Goal: Task Accomplishment & Management: Complete application form

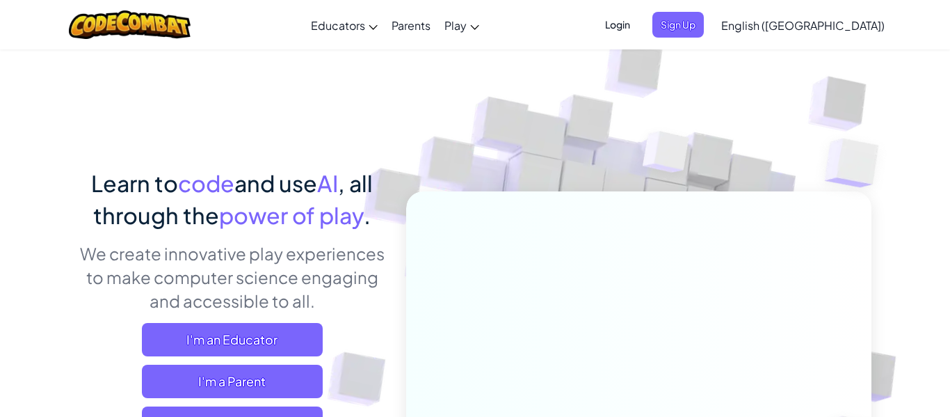
click at [638, 22] on span "Login" at bounding box center [618, 25] width 42 height 26
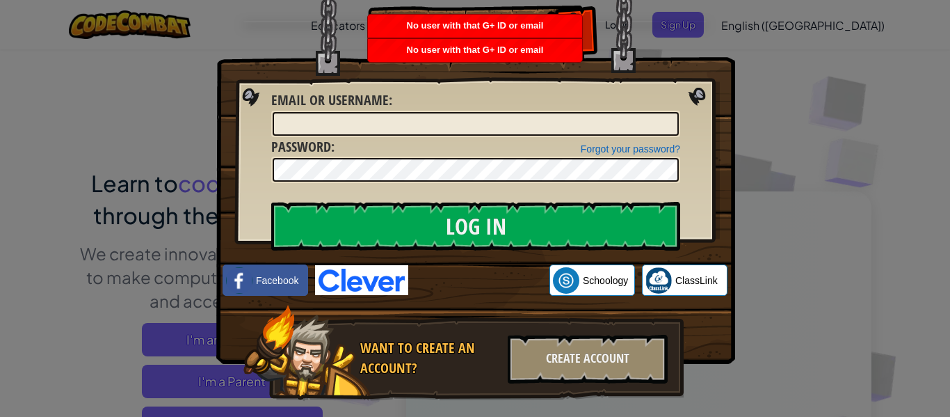
click at [759, 92] on div "Log In Unknown Error Email or Username : Forgot your password? Password : Log I…" at bounding box center [475, 208] width 950 height 417
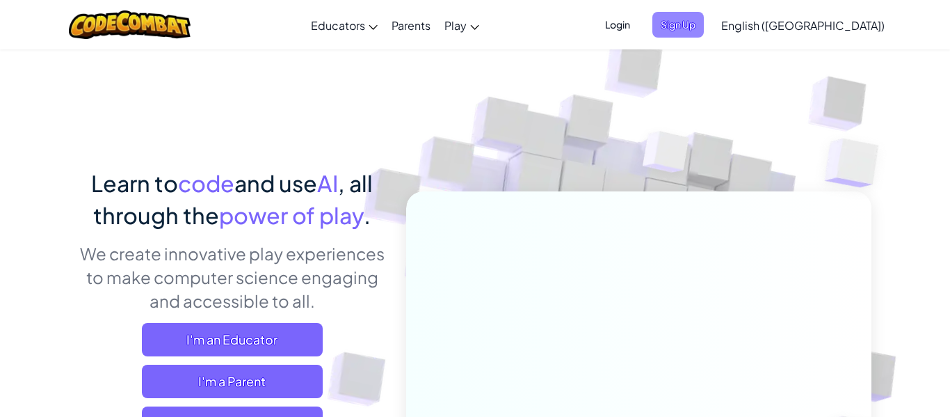
click at [704, 20] on span "Sign Up" at bounding box center [677, 25] width 51 height 26
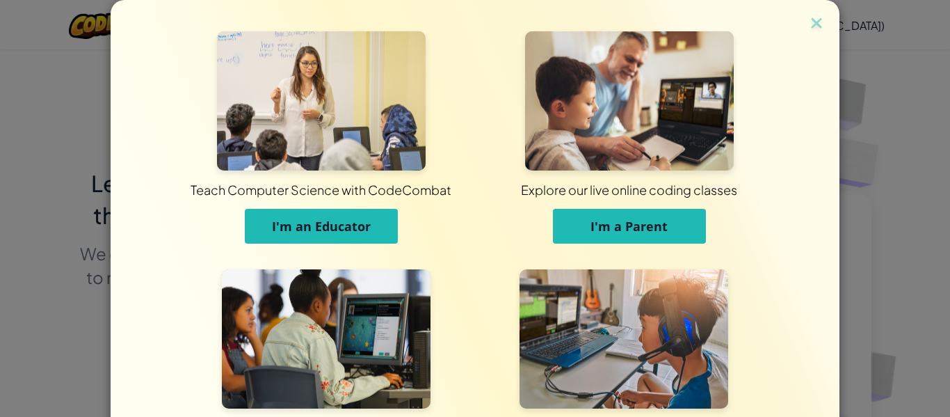
scroll to position [134, 0]
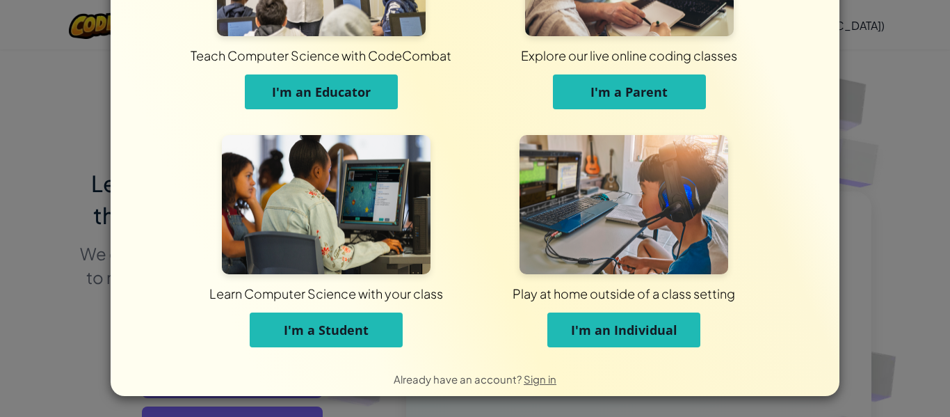
click at [944, 136] on div "Teach Computer Science with CodeCombat I'm an Educator Explore our live online …" at bounding box center [475, 208] width 950 height 417
click at [391, 330] on button "I'm a Student" at bounding box center [326, 329] width 153 height 35
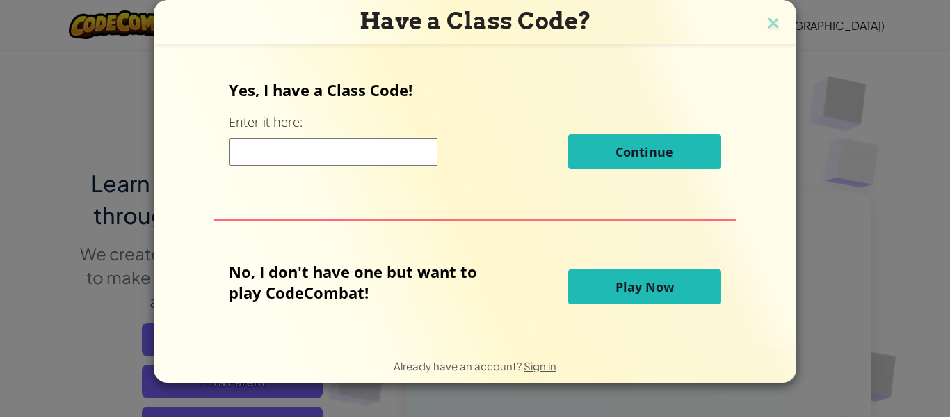
scroll to position [0, 0]
click at [300, 159] on input at bounding box center [333, 152] width 209 height 28
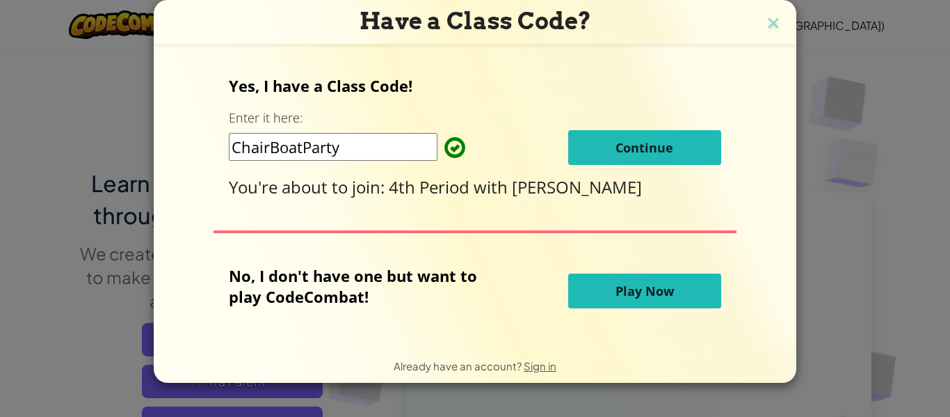
type input "ChairBoatParty"
click at [673, 147] on button "Continue" at bounding box center [644, 147] width 153 height 35
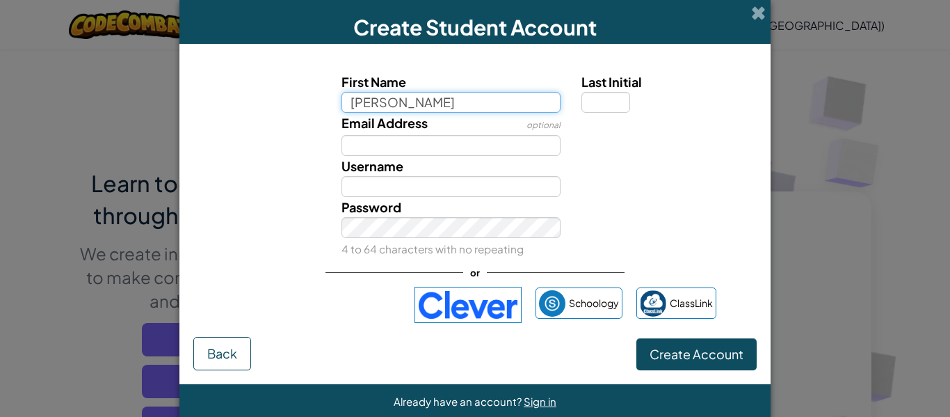
type input "jason"
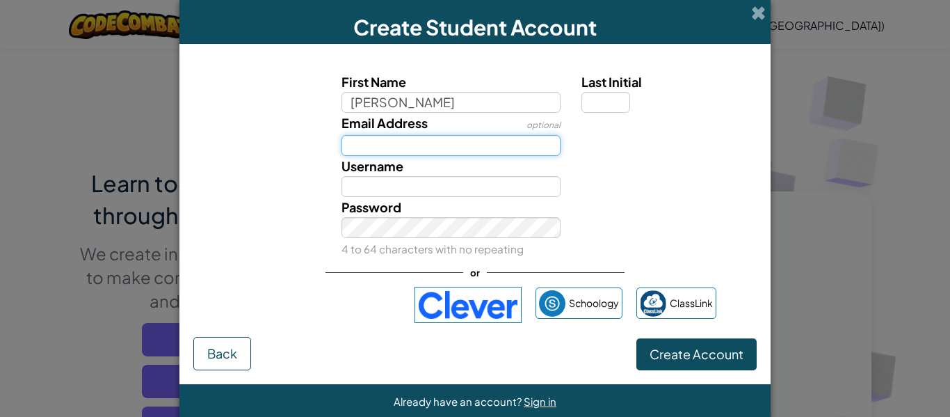
type input "Jason"
click at [386, 142] on input "Email Address" at bounding box center [451, 145] width 220 height 21
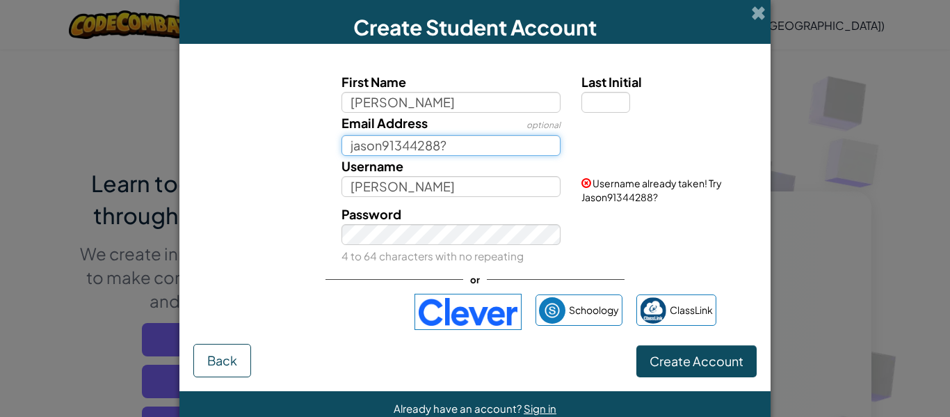
type input "jason91344288?"
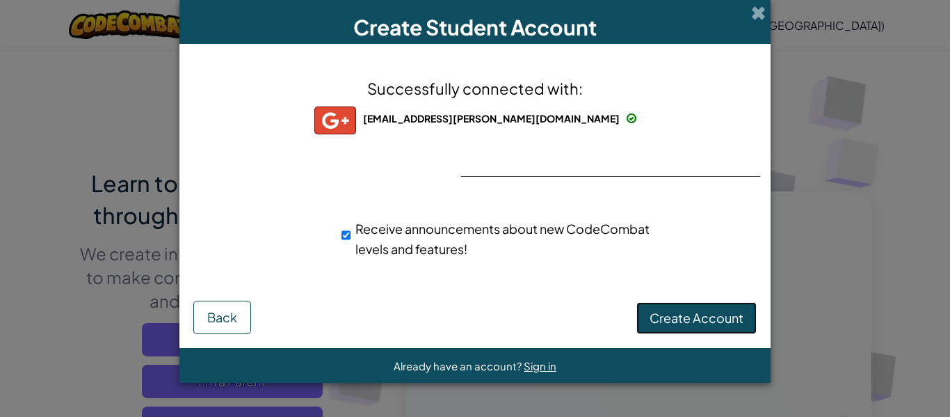
click at [730, 312] on span "Create Account" at bounding box center [697, 317] width 94 height 16
click at [216, 317] on span "Back" at bounding box center [222, 317] width 30 height 16
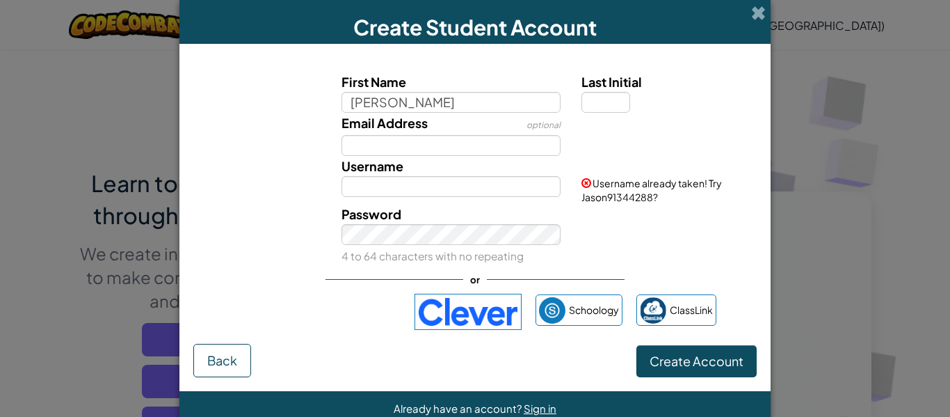
type input "jason"
type input "Jason"
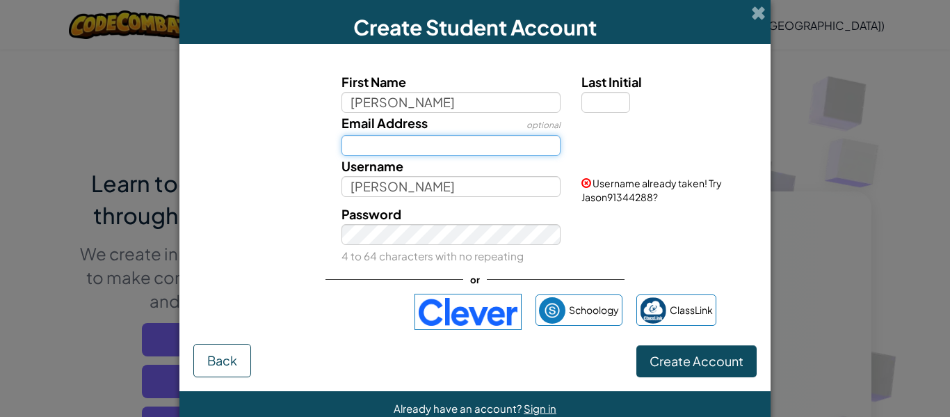
click at [399, 147] on input "Email Address" at bounding box center [451, 145] width 220 height 21
type input "jason91344288?"
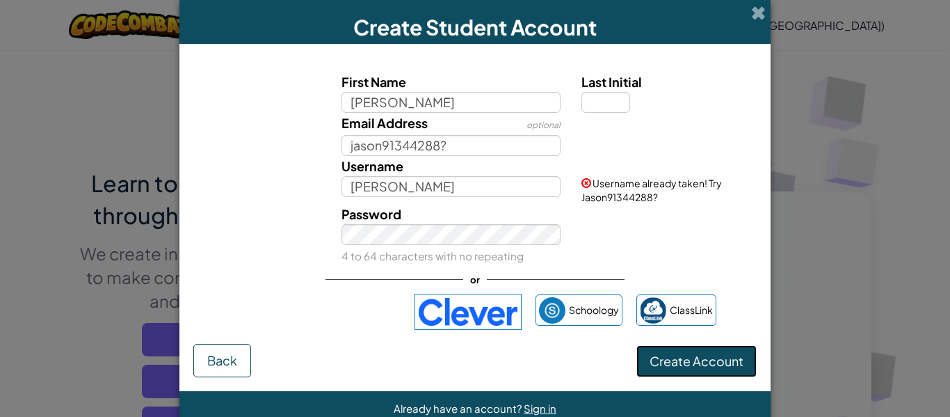
click at [682, 364] on span "Create Account" at bounding box center [697, 361] width 94 height 16
click at [600, 100] on input "Last Initial" at bounding box center [605, 102] width 49 height 21
type input "p"
type input "JasonP"
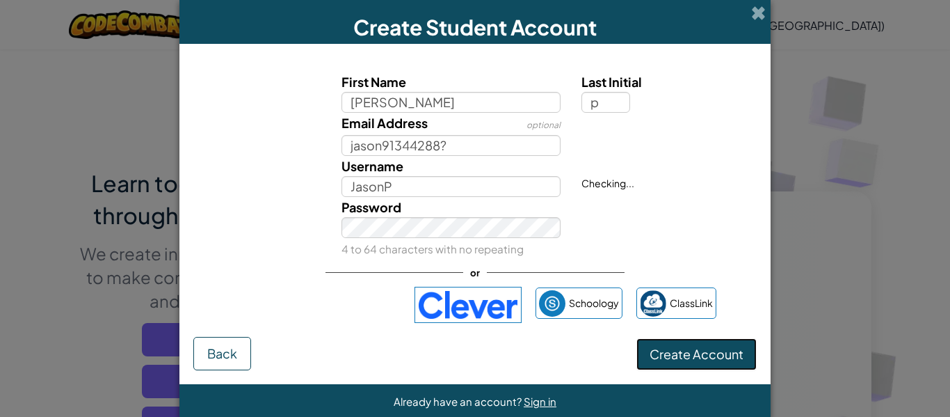
click at [727, 373] on form "First Name jason Last Initial p Email Address optional jason91344288? Username …" at bounding box center [474, 214] width 591 height 340
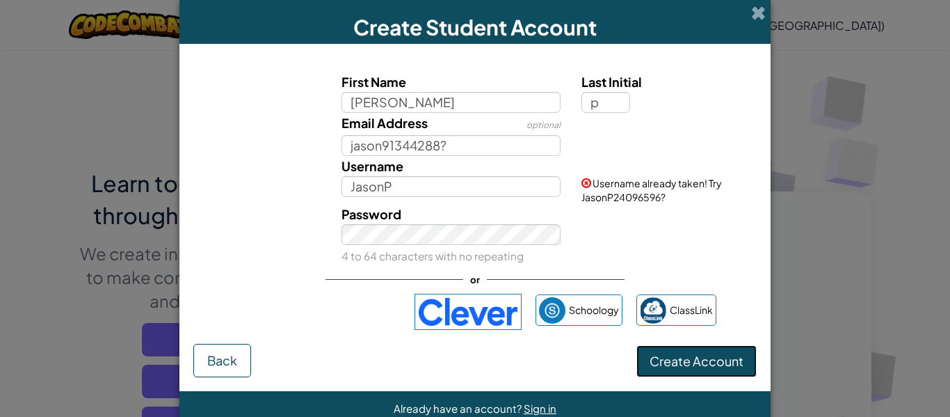
click at [721, 370] on button "Create Account" at bounding box center [696, 361] width 120 height 32
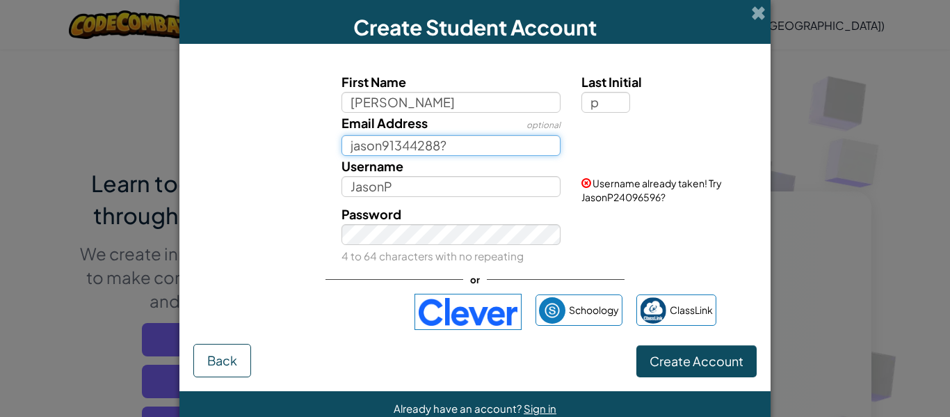
click at [385, 149] on input "jason91344288?" at bounding box center [451, 145] width 220 height 21
click at [482, 150] on input "jasonP@91344288?" at bounding box center [451, 145] width 220 height 21
type input "j"
type input "jasonm1626"
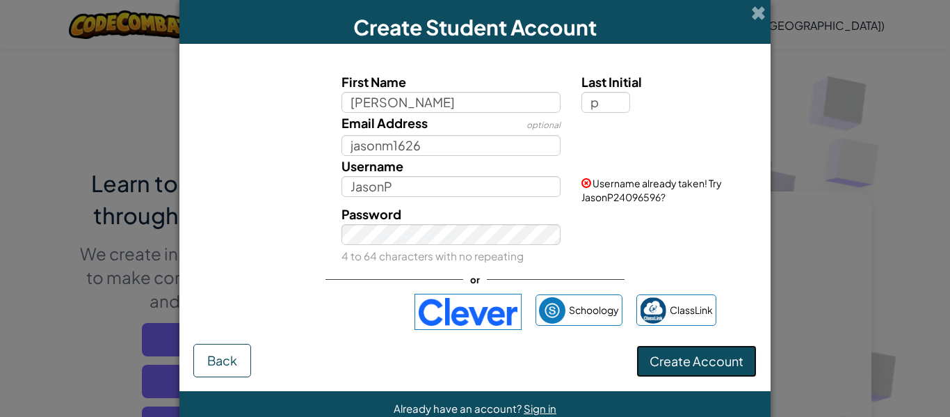
click at [707, 369] on button "Create Account" at bounding box center [696, 361] width 120 height 32
click at [757, 10] on span at bounding box center [758, 13] width 15 height 15
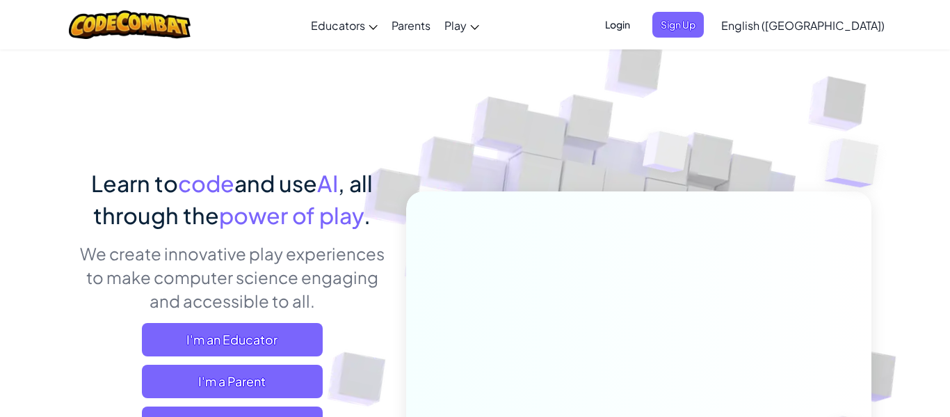
click at [638, 28] on span "Login" at bounding box center [618, 25] width 42 height 26
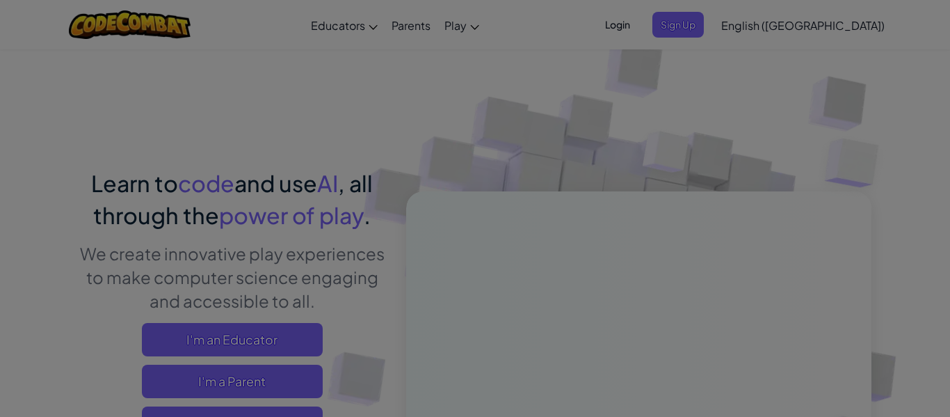
type input "JasonP"
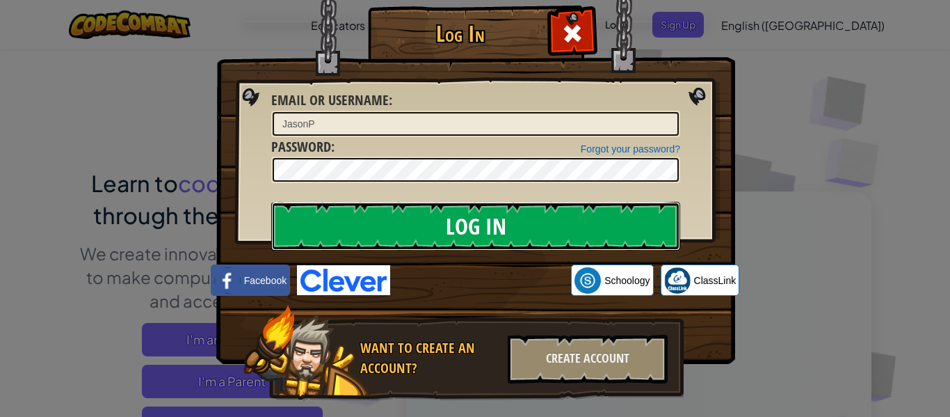
click at [508, 235] on input "Log In" at bounding box center [475, 226] width 409 height 49
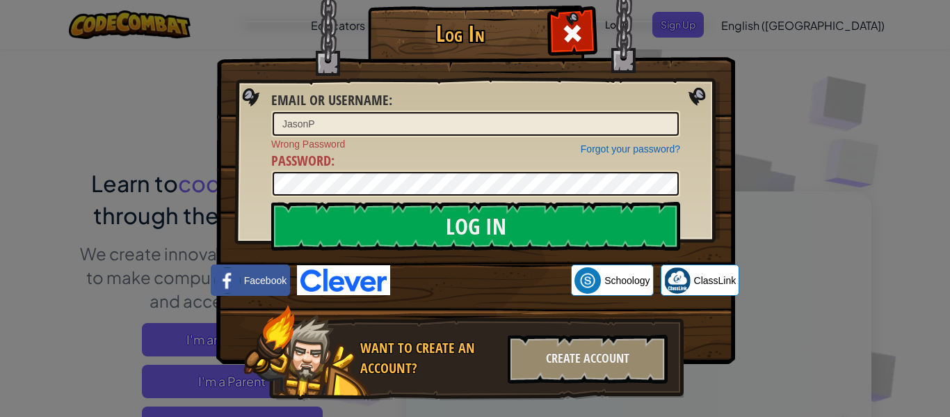
click at [769, 120] on div "Log In Email or Username : JasonP Forgot your password? Wrong Password Password…" at bounding box center [475, 208] width 950 height 417
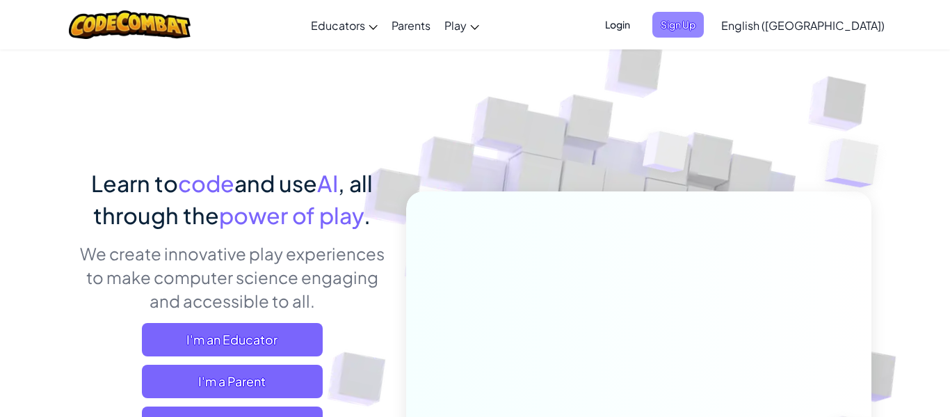
click at [704, 26] on span "Sign Up" at bounding box center [677, 25] width 51 height 26
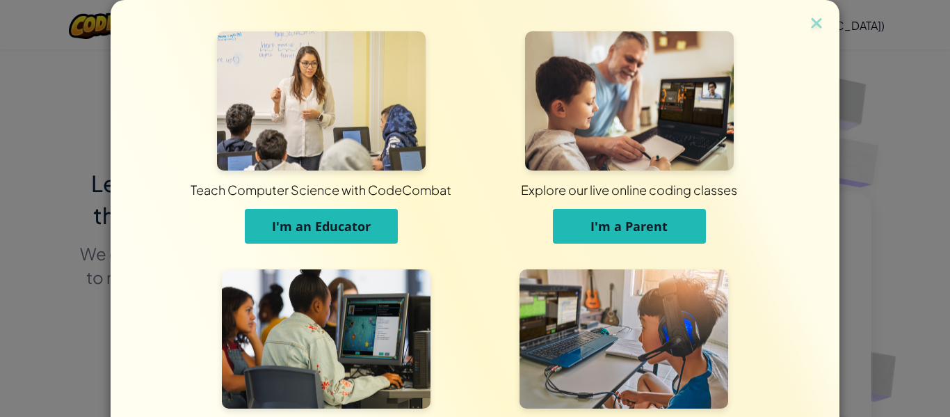
scroll to position [134, 0]
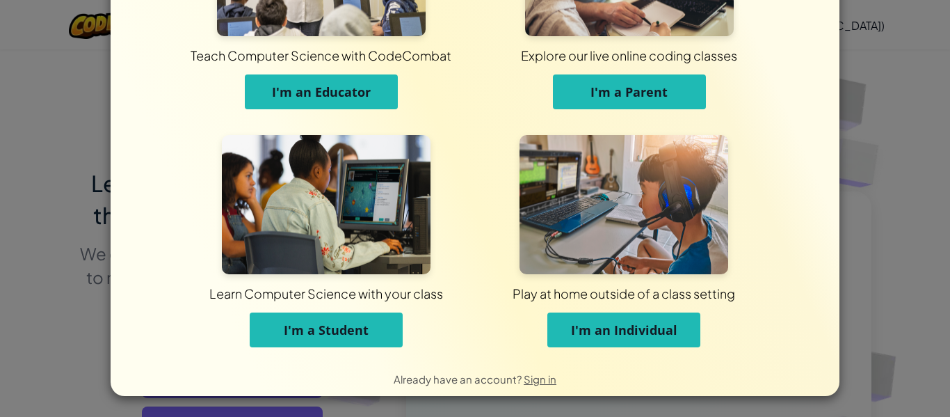
click at [340, 341] on button "I'm a Student" at bounding box center [326, 329] width 153 height 35
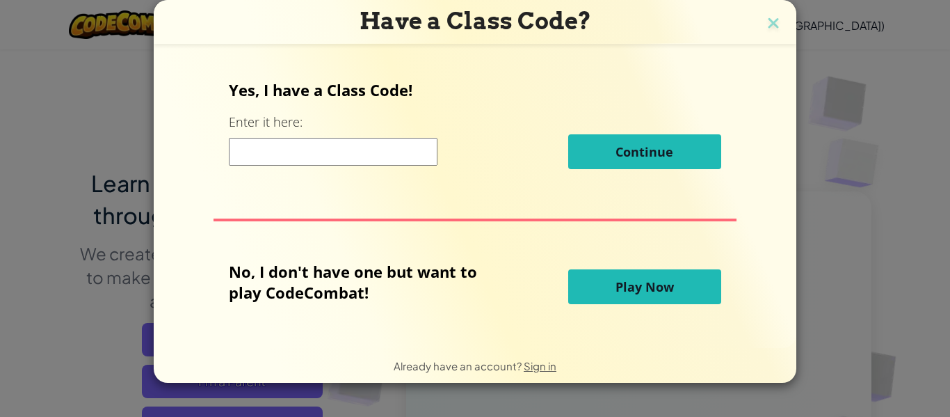
scroll to position [0, 0]
click at [761, 26] on h3 "Have a Class Code?" at bounding box center [475, 21] width 622 height 29
click at [773, 22] on img at bounding box center [773, 24] width 18 height 21
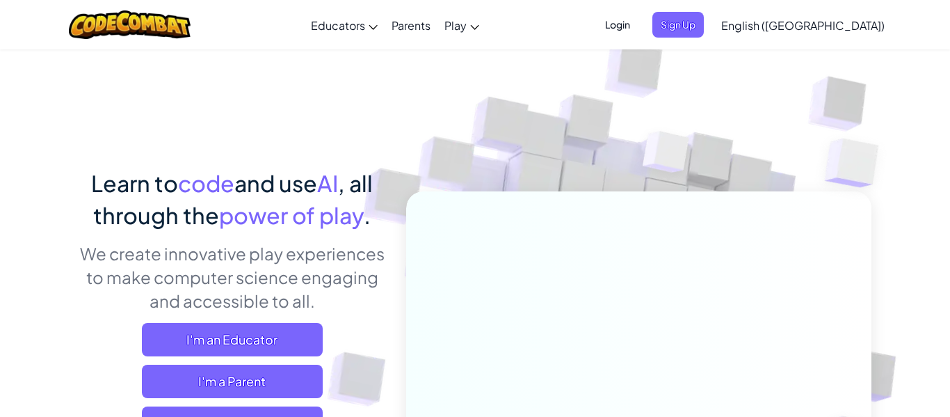
click at [638, 26] on span "Login" at bounding box center [618, 25] width 42 height 26
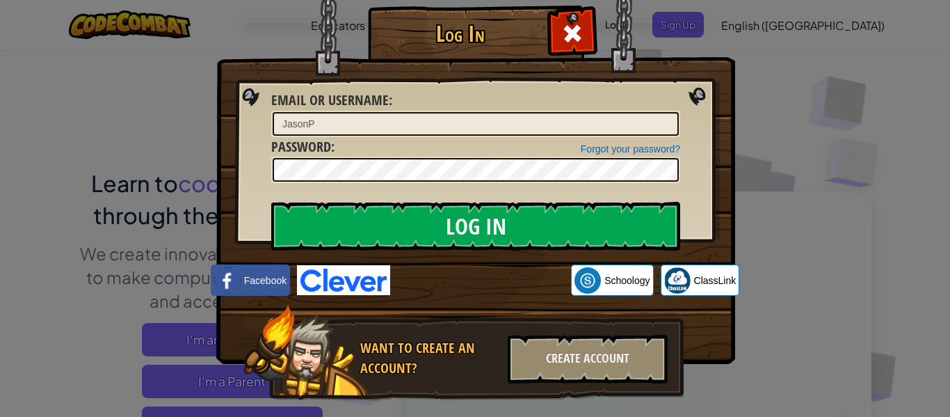
click at [479, 140] on div "Forgot your password? Password :" at bounding box center [475, 160] width 409 height 47
click at [442, 131] on input "JasonP" at bounding box center [476, 124] width 406 height 24
type input "J"
click at [383, 124] on input "5178Robe$on0929" at bounding box center [476, 124] width 406 height 24
type input "5"
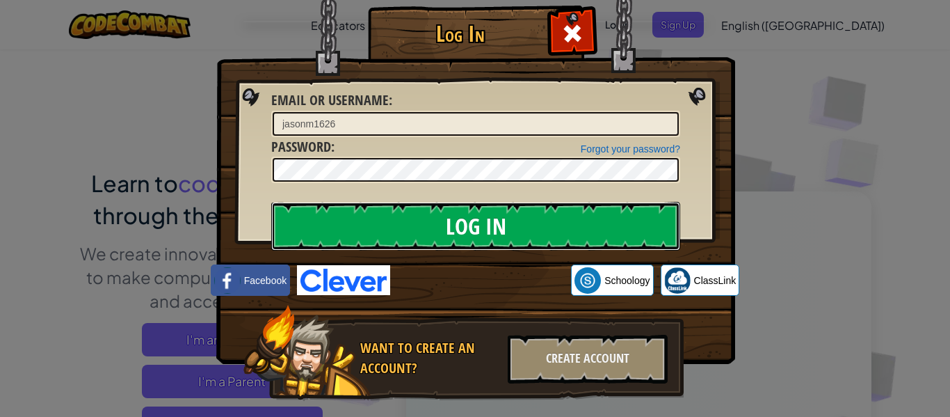
click at [465, 223] on input "Log In" at bounding box center [475, 226] width 409 height 49
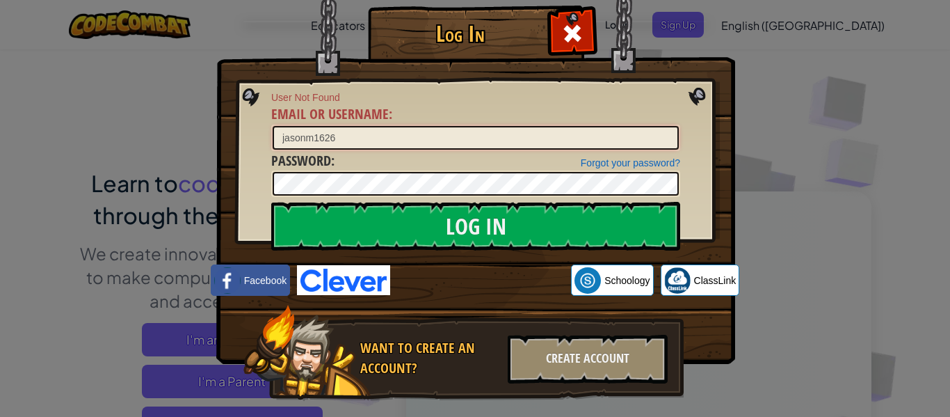
click at [362, 131] on input "jasonm1626" at bounding box center [476, 138] width 406 height 24
click at [271, 202] on input "Log In" at bounding box center [475, 226] width 409 height 49
click at [353, 135] on input "jasonm1626@Robeson.k12.nc.us" at bounding box center [476, 138] width 406 height 24
type input "jasonm1626@robeson.k12.nc.us"
click at [271, 202] on input "Log In" at bounding box center [475, 226] width 409 height 49
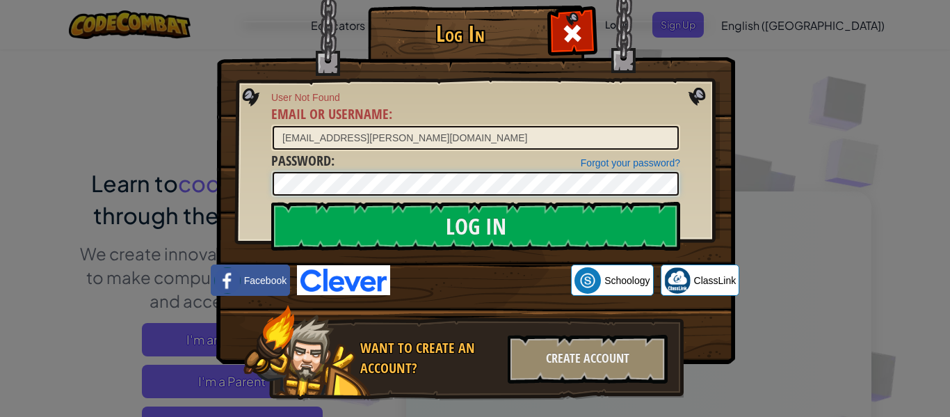
click at [271, 202] on input "Log In" at bounding box center [475, 226] width 409 height 49
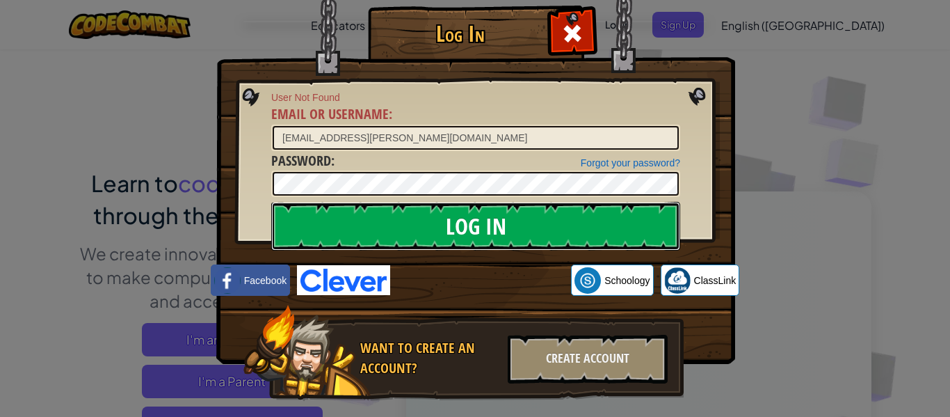
click at [466, 223] on input "Log In" at bounding box center [475, 226] width 409 height 49
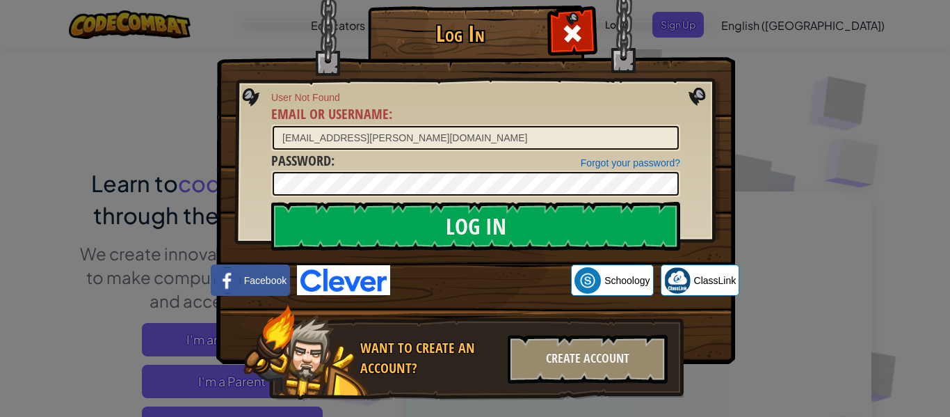
click at [794, 70] on div "Log In User Not Found Email or Username : jasonm1626@robeson.k12.nc.us Forgot y…" at bounding box center [475, 208] width 950 height 417
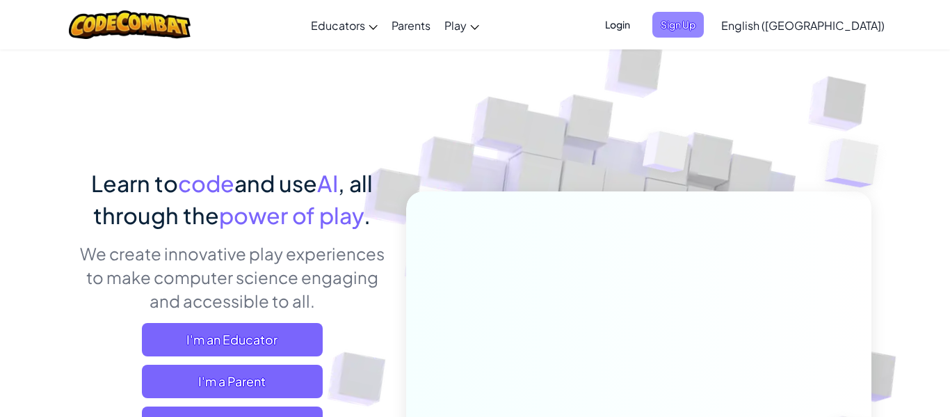
click at [704, 34] on span "Sign Up" at bounding box center [677, 25] width 51 height 26
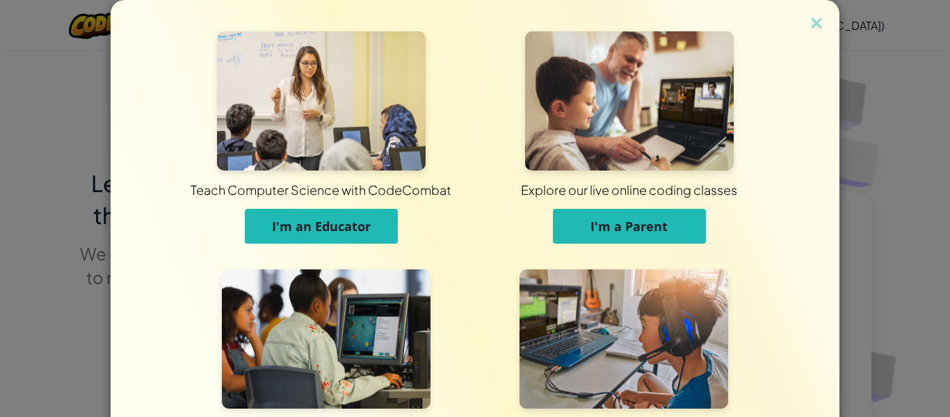
scroll to position [134, 0]
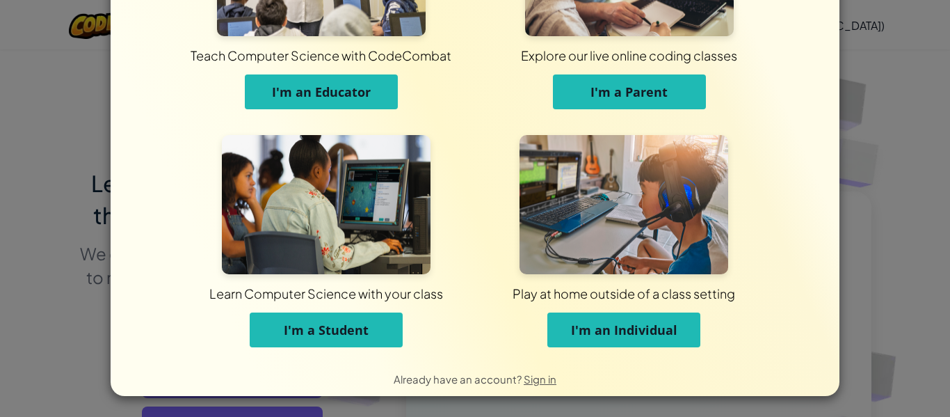
click at [316, 332] on span "I'm a Student" at bounding box center [326, 329] width 85 height 17
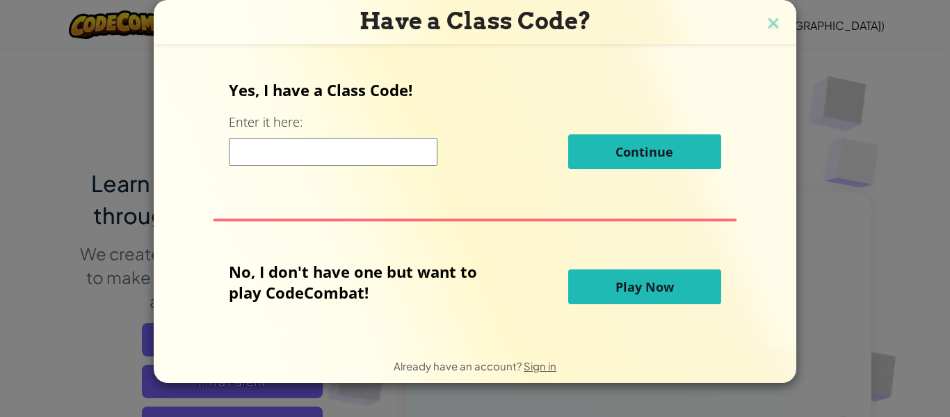
scroll to position [0, 0]
click at [275, 144] on input at bounding box center [333, 152] width 209 height 28
type input "ChairBoatParty"
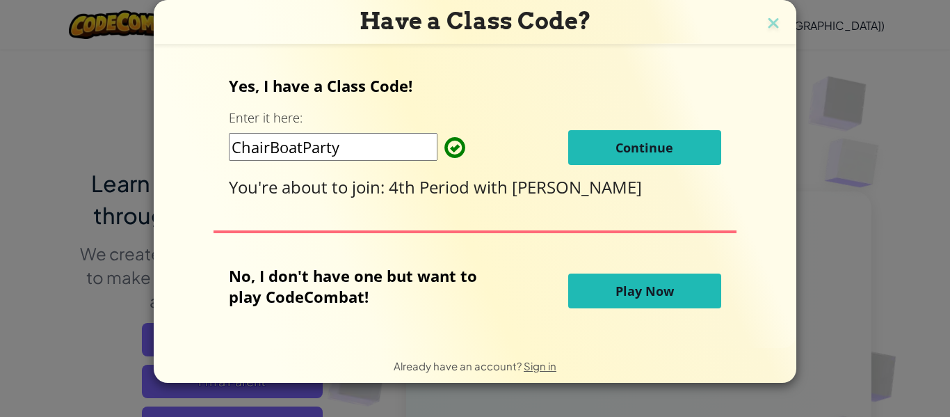
click at [629, 157] on button "Continue" at bounding box center [644, 147] width 153 height 35
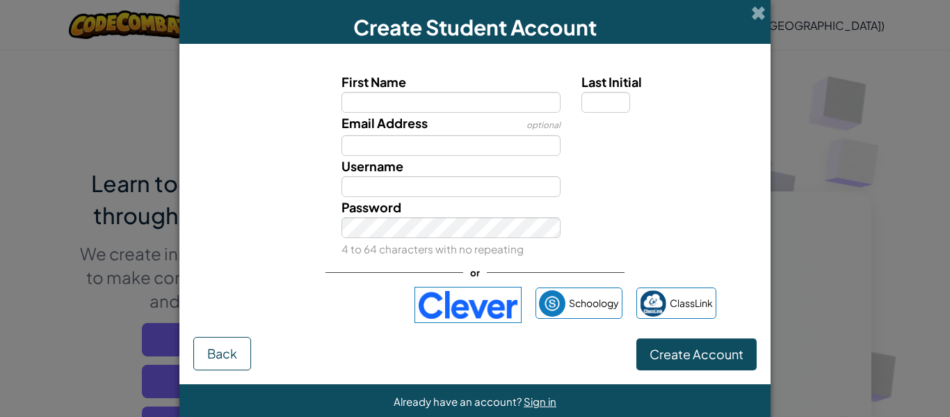
click at [432, 103] on input "First Name" at bounding box center [451, 102] width 220 height 21
type input "jason"
type input "Jason"
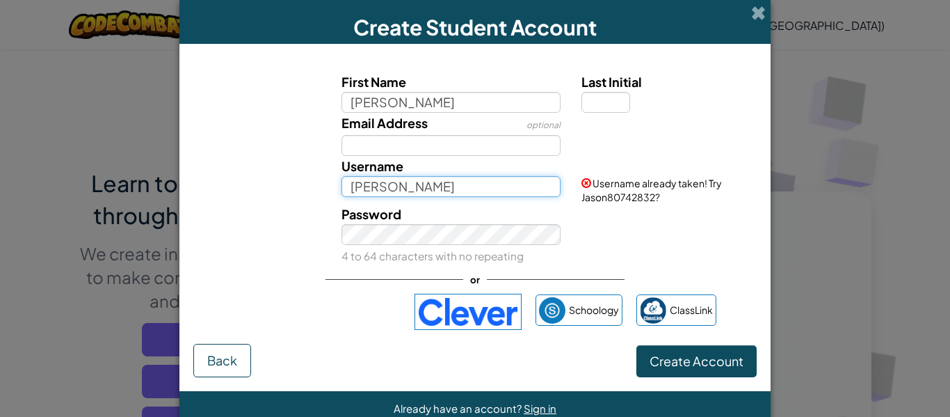
click at [481, 190] on input "Jason" at bounding box center [451, 186] width 220 height 21
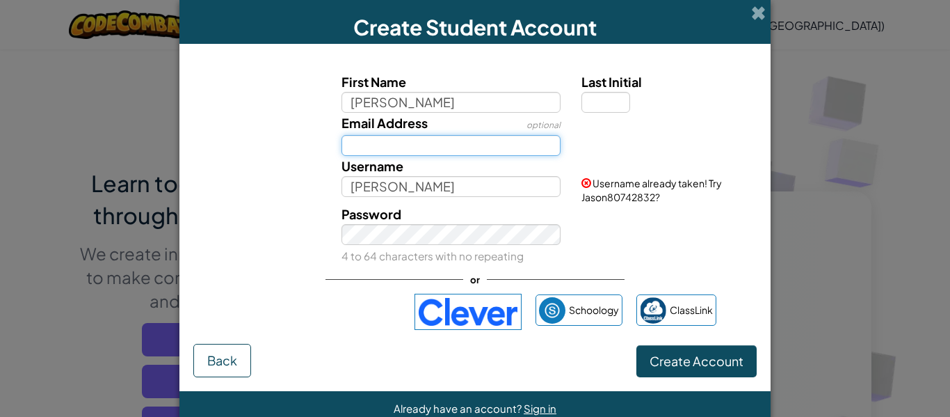
click at [426, 149] on input "Email Address" at bounding box center [451, 145] width 220 height 21
type input "jasonm1626@Robeson.k12.nc.us"
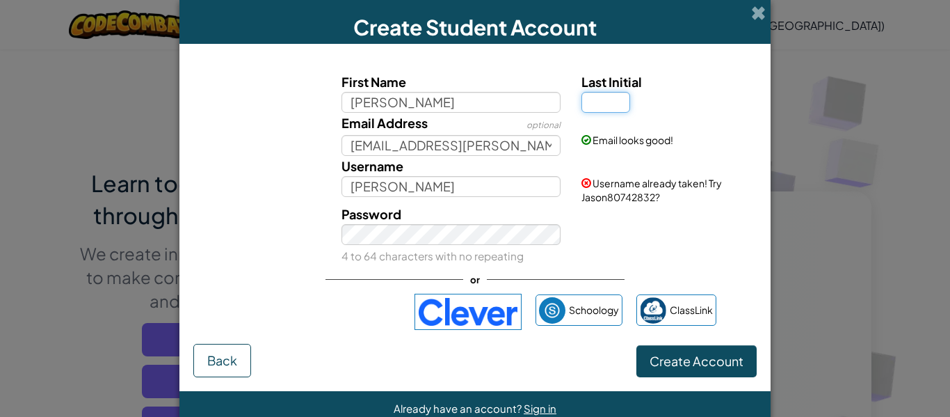
click at [589, 106] on input "Last Initial" at bounding box center [605, 102] width 49 height 21
type input "p"
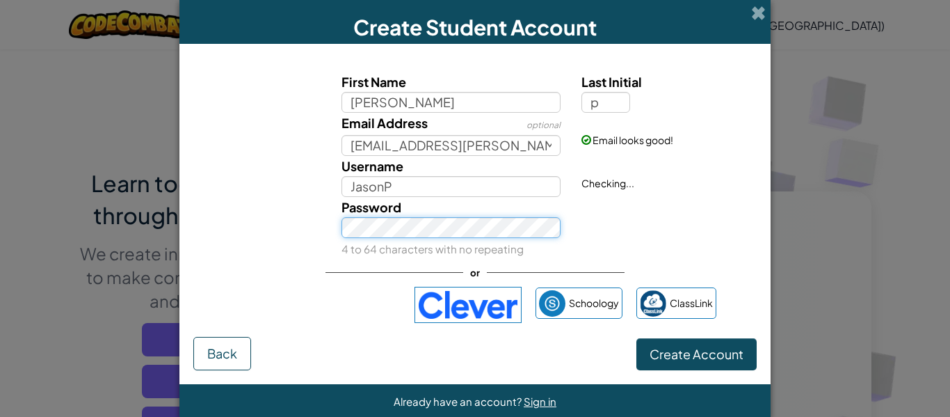
click at [526, 237] on div "Password 4 to 64 characters with no repeating" at bounding box center [451, 228] width 241 height 62
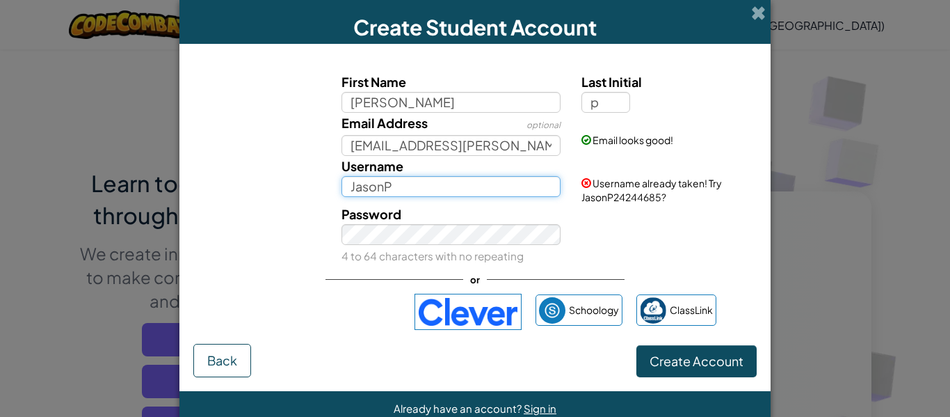
click at [441, 194] on input "JasonP" at bounding box center [451, 186] width 220 height 21
type input "Jasonm16268"
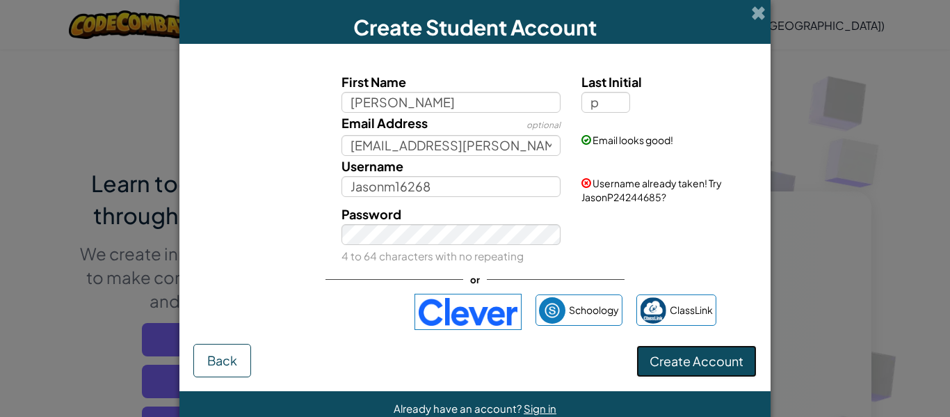
click at [698, 356] on span "Create Account" at bounding box center [697, 361] width 94 height 16
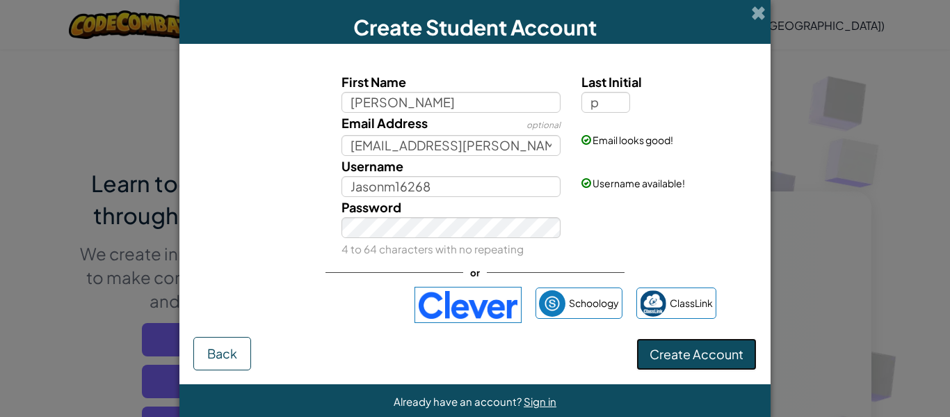
click at [698, 360] on button "Create Account" at bounding box center [696, 354] width 120 height 32
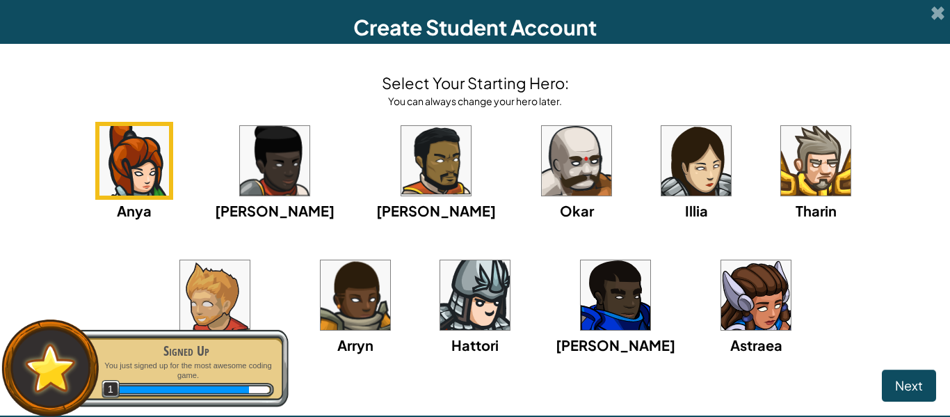
click at [440, 287] on img at bounding box center [475, 295] width 70 height 70
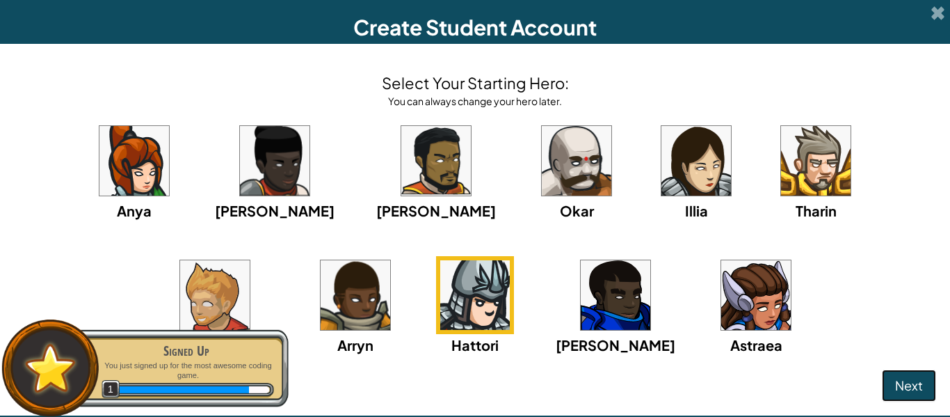
click at [902, 378] on span "Next" at bounding box center [909, 385] width 28 height 16
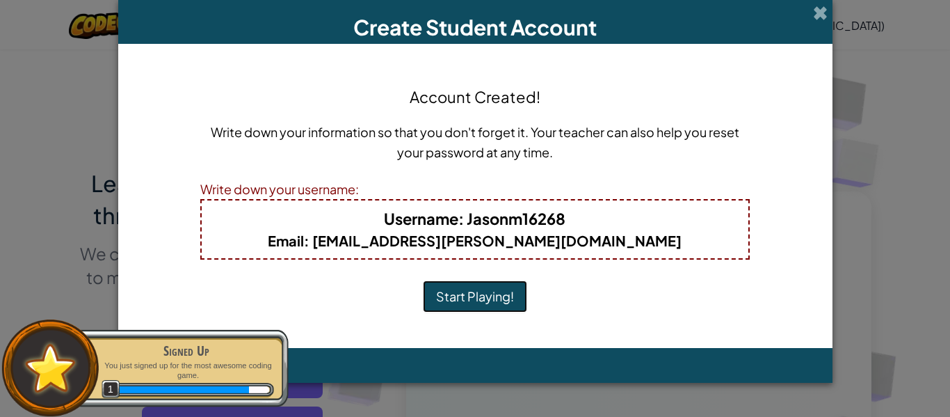
click at [511, 290] on button "Start Playing!" at bounding box center [475, 296] width 104 height 32
